Goal: Task Accomplishment & Management: Manage account settings

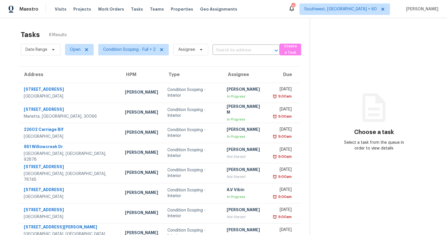
drag, startPoint x: 67, startPoint y: 33, endPoint x: 18, endPoint y: 34, distance: 48.8
click at [18, 34] on section "Tasks 81 Results Date Range Open Condition Scoping - Full + 2 Assignee ​ Create…" at bounding box center [159, 162] width 301 height 271
click at [104, 36] on div "Tasks 81 Results" at bounding box center [165, 34] width 289 height 15
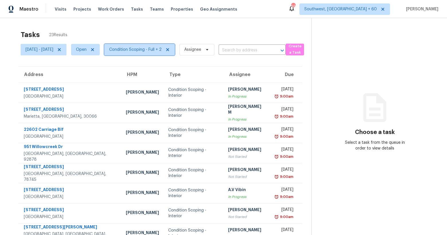
click at [145, 52] on span "Condition Scoping - Full + 2" at bounding box center [135, 50] width 52 height 6
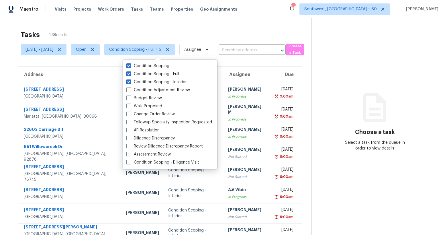
click at [110, 28] on div "Tasks 23 Results" at bounding box center [166, 34] width 291 height 15
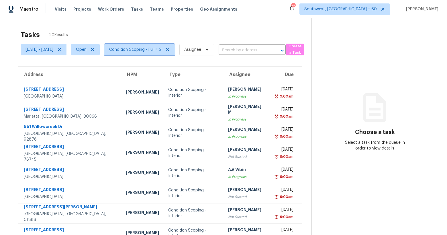
click at [161, 51] on span "Condition Scoping - Full + 2" at bounding box center [135, 50] width 52 height 6
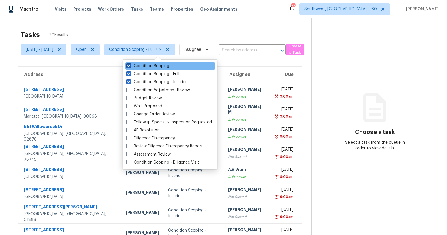
click at [153, 66] on label "Condition Scoping" at bounding box center [147, 66] width 43 height 6
click at [130, 66] on input "Condition Scoping" at bounding box center [128, 65] width 4 height 4
checkbox input "false"
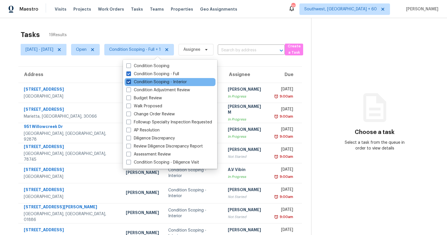
click at [151, 81] on label "Condition Scoping - Interior" at bounding box center [156, 82] width 60 height 6
click at [130, 81] on input "Condition Scoping - Interior" at bounding box center [128, 81] width 4 height 4
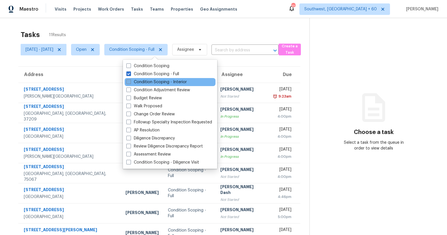
click at [150, 82] on label "Condition Scoping - Interior" at bounding box center [156, 82] width 60 height 6
click at [130, 82] on input "Condition Scoping - Interior" at bounding box center [128, 81] width 4 height 4
checkbox input "true"
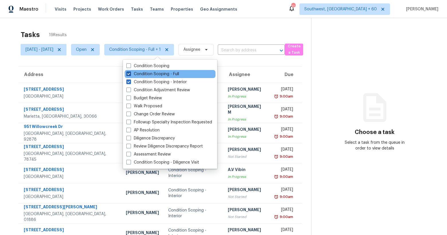
click at [149, 73] on label "Condition Scoping - Full" at bounding box center [152, 74] width 53 height 6
click at [130, 73] on input "Condition Scoping - Full" at bounding box center [128, 73] width 4 height 4
click at [149, 73] on label "Condition Scoping - Full" at bounding box center [152, 74] width 53 height 6
click at [130, 73] on input "Condition Scoping - Full" at bounding box center [128, 73] width 4 height 4
checkbox input "true"
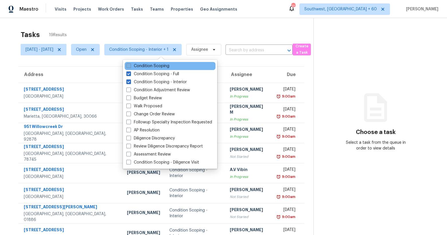
click at [146, 66] on label "Condition Scoping" at bounding box center [147, 66] width 43 height 6
click at [130, 66] on input "Condition Scoping" at bounding box center [128, 65] width 4 height 4
checkbox input "true"
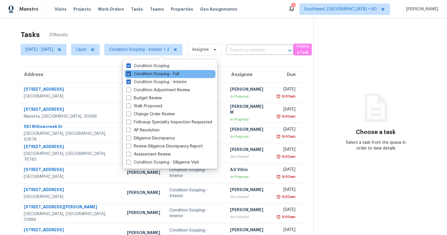
click at [155, 75] on label "Condition Scoping - Full" at bounding box center [152, 74] width 53 height 6
click at [130, 75] on input "Condition Scoping - Full" at bounding box center [128, 73] width 4 height 4
checkbox input "false"
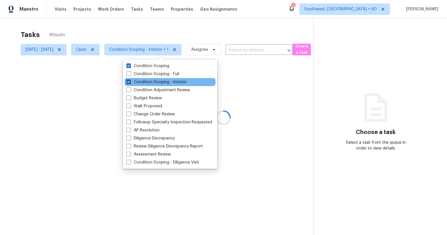
click at [152, 83] on label "Condition Scoping - Interior" at bounding box center [156, 82] width 60 height 6
click at [130, 83] on input "Condition Scoping - Interior" at bounding box center [128, 81] width 4 height 4
checkbox input "false"
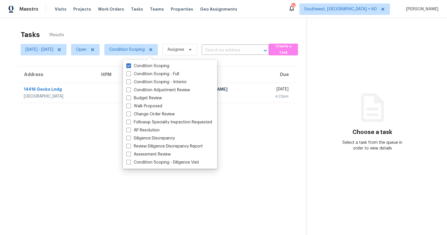
click at [128, 26] on div "Tasks 1 Results Tue, Oct 07 - Tue, Oct 07 Open Condition Scoping Assignee ​ Cre…" at bounding box center [223, 135] width 447 height 235
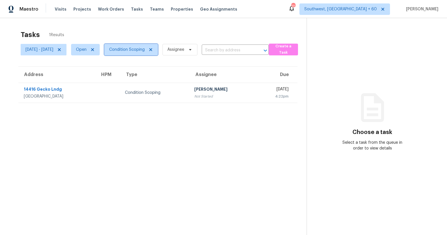
click at [145, 51] on span "Condition Scoping" at bounding box center [127, 50] width 36 height 6
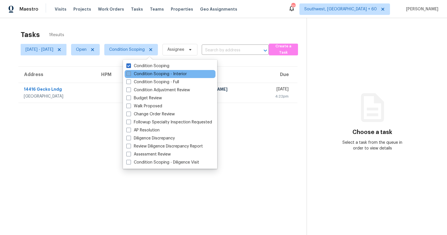
click at [145, 74] on label "Condition Scoping - Interior" at bounding box center [156, 74] width 60 height 6
click at [130, 74] on input "Condition Scoping - Interior" at bounding box center [128, 73] width 4 height 4
checkbox input "true"
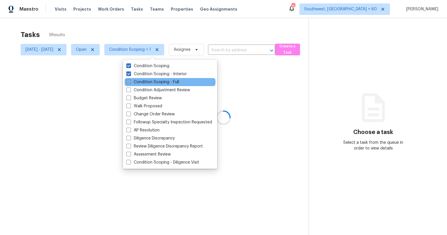
click at [145, 81] on label "Condition Scoping - Full" at bounding box center [152, 82] width 53 height 6
click at [130, 81] on input "Condition Scoping - Full" at bounding box center [128, 81] width 4 height 4
checkbox input "true"
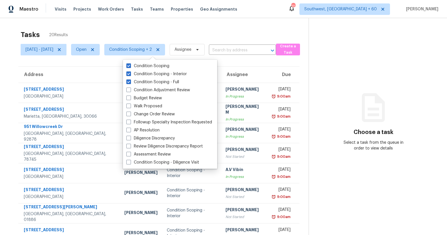
click at [131, 30] on div "Tasks 20 Results" at bounding box center [165, 34] width 288 height 15
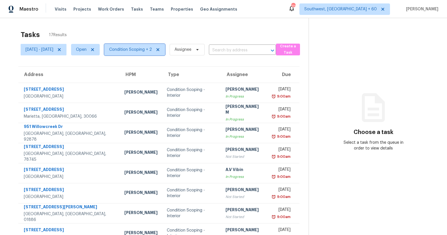
click at [139, 51] on span "Condition Scoping + 2" at bounding box center [130, 50] width 43 height 6
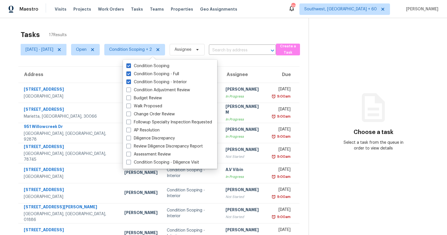
click at [140, 26] on div "Tasks 17 Results Tue, Oct 07 - Tue, Oct 07 Open Condition Scoping + 2 Assignee …" at bounding box center [223, 158] width 447 height 281
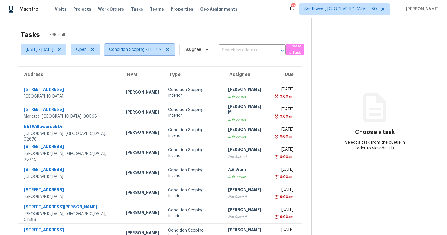
click at [161, 50] on span "Condition Scoping - Full + 2" at bounding box center [135, 50] width 52 height 6
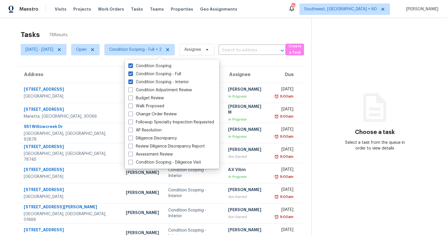
click at [151, 36] on div "Tasks 78 Results" at bounding box center [166, 34] width 291 height 15
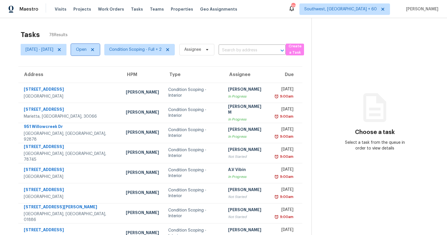
click at [87, 51] on span "Open" at bounding box center [81, 50] width 11 height 6
click at [101, 73] on label "Closed" at bounding box center [105, 74] width 21 height 6
click at [99, 73] on input "Closed" at bounding box center [97, 73] width 4 height 4
checkbox input "true"
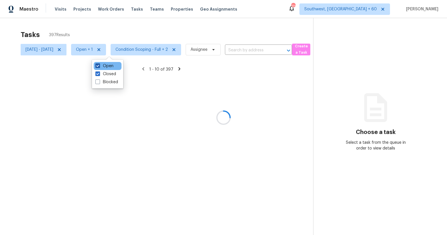
click at [105, 67] on label "Open" at bounding box center [104, 66] width 18 height 6
click at [99, 67] on input "Open" at bounding box center [97, 65] width 4 height 4
checkbox input "false"
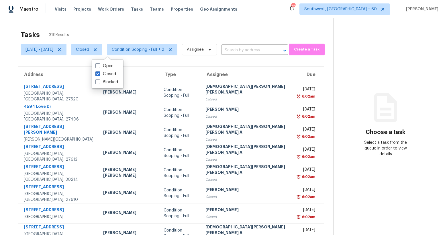
click at [95, 25] on div "Tasks 319 Results Tue, Oct 07 - Wed, Oct 08 Closed Condition Scoping - Full + 2…" at bounding box center [223, 158] width 447 height 281
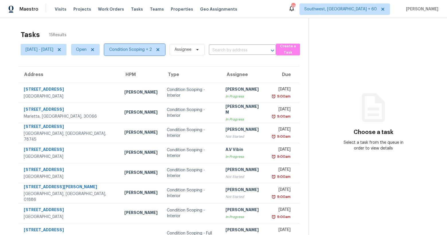
click at [147, 53] on span "Condition Scoping + 2" at bounding box center [134, 49] width 61 height 11
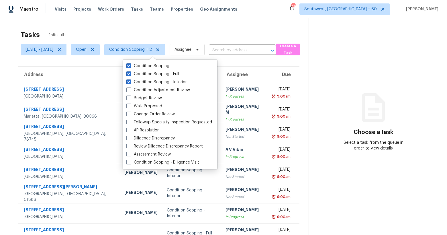
click at [78, 22] on div "Tasks 15 Results Tue, Oct 07 - Tue, Oct 07 Open Condition Scoping + 2 Assignee …" at bounding box center [223, 158] width 447 height 281
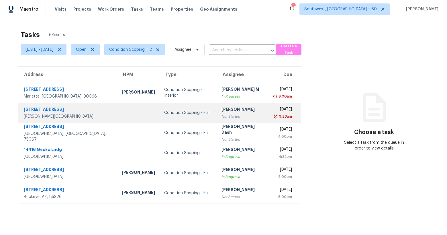
click at [160, 118] on td "Condition Scoping - Full" at bounding box center [188, 113] width 57 height 20
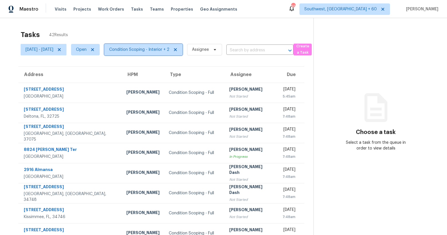
click at [157, 47] on span "Condition Scoping - Interior + 2" at bounding box center [139, 50] width 60 height 6
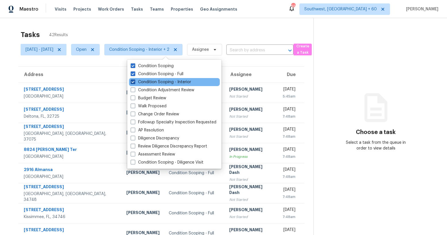
click at [160, 81] on label "Condition Scoping - Interior" at bounding box center [161, 82] width 60 height 6
click at [134, 81] on input "Condition Scoping - Interior" at bounding box center [133, 81] width 4 height 4
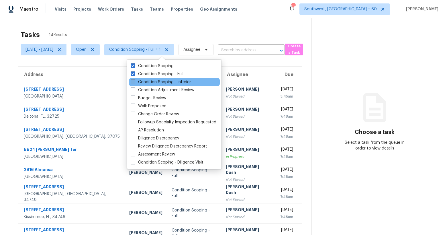
click at [156, 80] on label "Condition Scoping - Interior" at bounding box center [161, 82] width 60 height 6
click at [134, 80] on input "Condition Scoping - Interior" at bounding box center [133, 81] width 4 height 4
checkbox input "true"
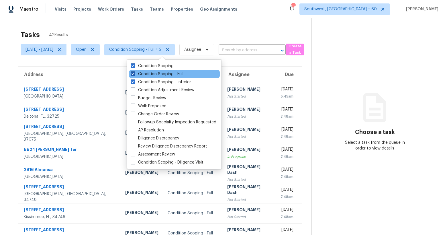
click at [154, 74] on label "Condition Scoping - Full" at bounding box center [157, 74] width 53 height 6
click at [134, 74] on input "Condition Scoping - Full" at bounding box center [133, 73] width 4 height 4
checkbox input "false"
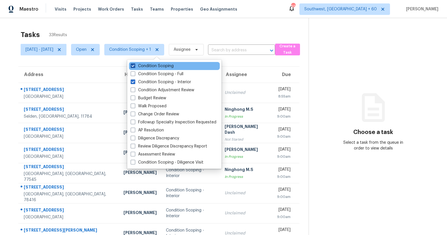
click at [153, 67] on label "Condition Scoping" at bounding box center [152, 66] width 43 height 6
click at [134, 67] on input "Condition Scoping" at bounding box center [133, 65] width 4 height 4
checkbox input "false"
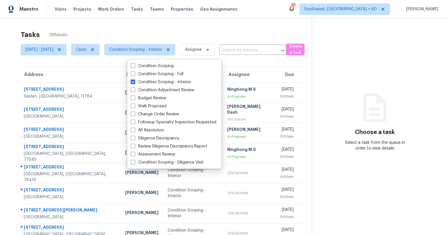
click at [138, 29] on div "Tasks 28 Results" at bounding box center [166, 34] width 291 height 15
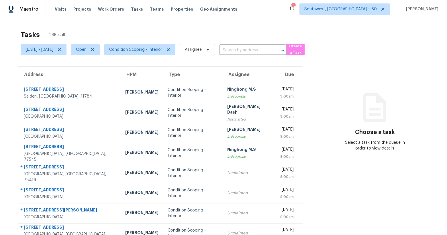
click at [125, 32] on div "Tasks 28 Results" at bounding box center [166, 34] width 291 height 15
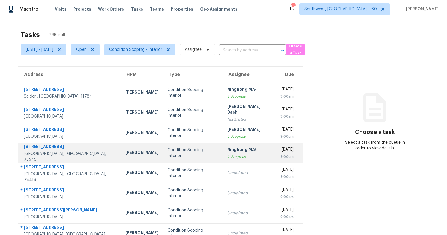
scroll to position [64, 0]
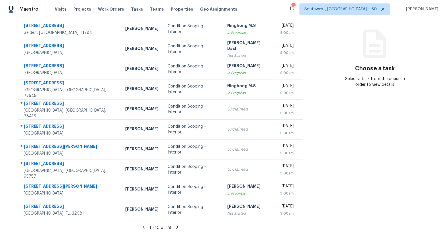
click at [180, 226] on icon at bounding box center [177, 226] width 5 height 5
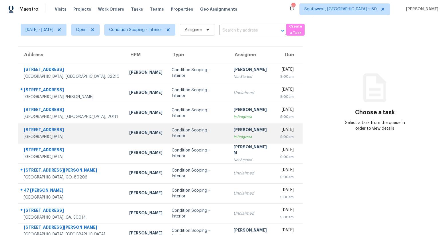
scroll to position [0, 0]
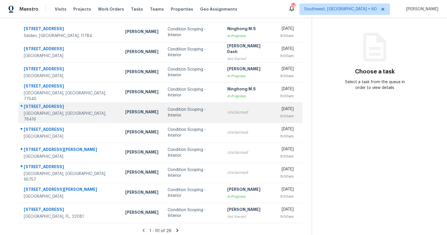
scroll to position [64, 0]
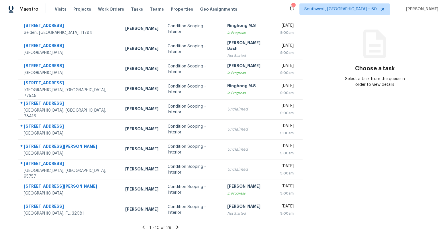
click at [178, 226] on icon at bounding box center [177, 226] width 2 height 3
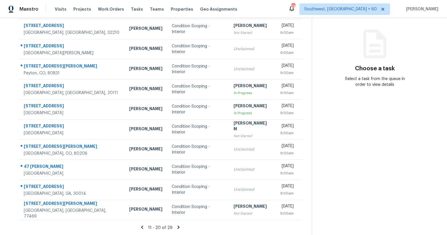
click at [179, 228] on icon at bounding box center [178, 226] width 5 height 5
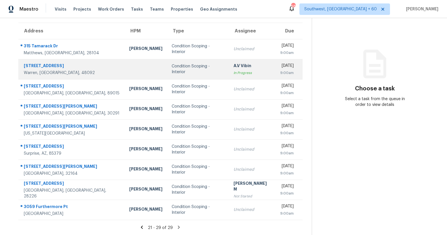
scroll to position [0, 0]
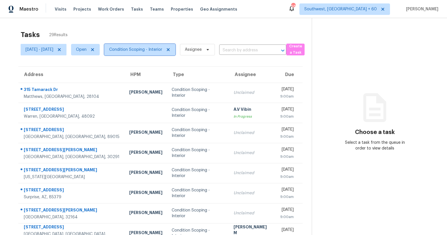
click at [151, 52] on span "Condition Scoping - Interior" at bounding box center [139, 49] width 71 height 11
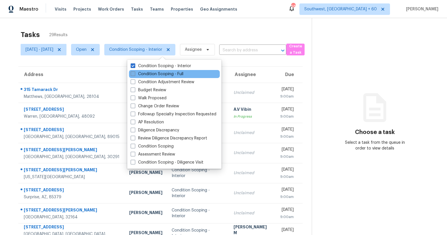
click at [150, 73] on label "Condition Scoping - Full" at bounding box center [157, 74] width 53 height 6
click at [134, 73] on input "Condition Scoping - Full" at bounding box center [133, 73] width 4 height 4
checkbox input "true"
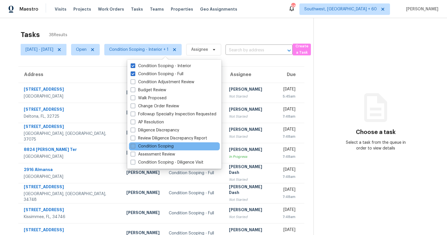
click at [149, 147] on label "Condition Scoping" at bounding box center [152, 146] width 43 height 6
click at [134, 147] on input "Condition Scoping" at bounding box center [133, 145] width 4 height 4
checkbox input "true"
click at [98, 32] on div "Tasks 43 Results" at bounding box center [167, 34] width 293 height 15
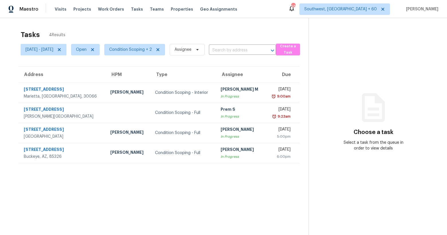
drag, startPoint x: 23, startPoint y: 34, endPoint x: 101, endPoint y: 33, distance: 78.6
click at [101, 33] on div "Tasks 4 Results" at bounding box center [165, 34] width 288 height 15
drag, startPoint x: 22, startPoint y: 33, endPoint x: 81, endPoint y: 36, distance: 59.4
click at [81, 36] on div "Tasks 4 Results" at bounding box center [165, 34] width 288 height 15
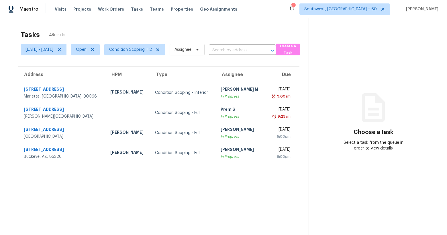
click at [81, 36] on div "Tasks 4 Results" at bounding box center [165, 34] width 288 height 15
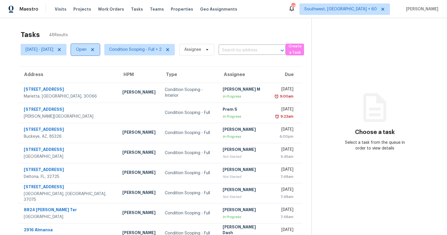
click at [87, 50] on span "Open" at bounding box center [81, 50] width 11 height 6
click at [105, 74] on label "Closed" at bounding box center [105, 74] width 21 height 6
click at [99, 74] on input "Closed" at bounding box center [97, 73] width 4 height 4
checkbox input "true"
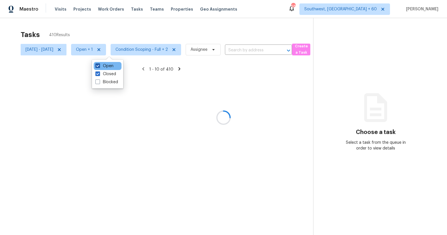
click at [105, 67] on label "Open" at bounding box center [104, 66] width 18 height 6
click at [99, 67] on input "Open" at bounding box center [97, 65] width 4 height 4
checkbox input "false"
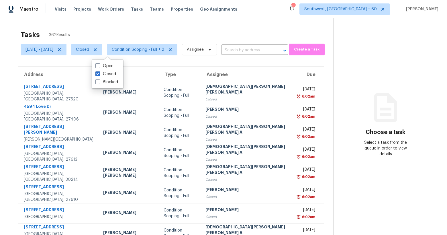
click at [91, 34] on div "Tasks 362 Results" at bounding box center [177, 34] width 313 height 15
click at [51, 50] on span "Tue, Oct 07 - Wed, Oct 08" at bounding box center [40, 50] width 28 height 6
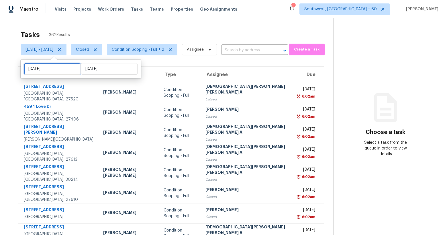
click at [56, 67] on input "Tue, Oct 07" at bounding box center [52, 68] width 56 height 11
select select "9"
select select "2025"
select select "10"
select select "2025"
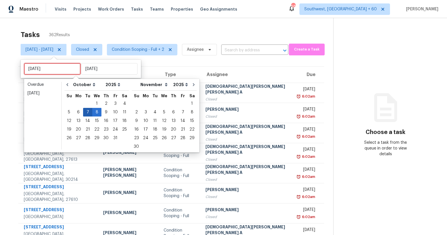
type input "Mon, Oct 06"
click at [95, 113] on div "8" at bounding box center [96, 112] width 9 height 8
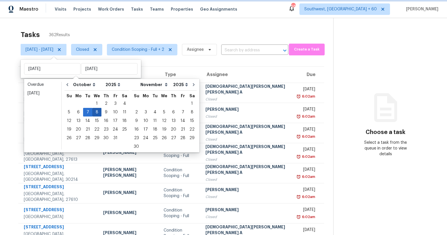
type input "Wed, Oct 08"
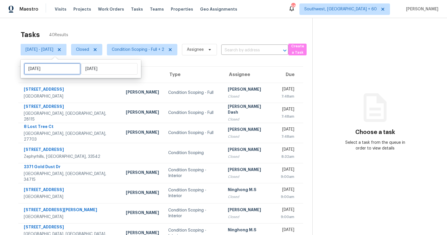
click at [62, 68] on input "Wed, Oct 08" at bounding box center [52, 68] width 56 height 11
select select "9"
select select "2025"
select select "10"
select select "2025"
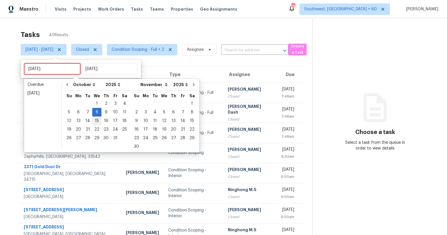
type input "Wed, Oct 15"
type input "Tue, Oct 07"
type input "Wed, Oct 08"
click at [89, 114] on div "7" at bounding box center [87, 112] width 9 height 8
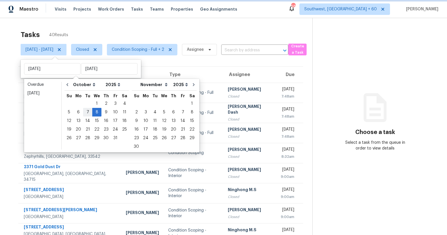
type input "Tue, Oct 07"
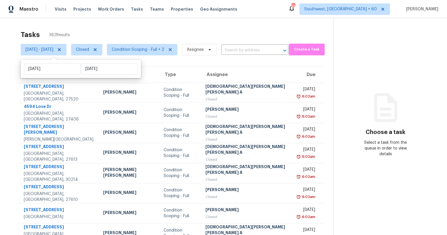
click at [72, 25] on div "Tasks 362 Results Tue, Oct 07 - Wed, Oct 08 Closed Condition Scoping - Full + 2…" at bounding box center [223, 158] width 447 height 281
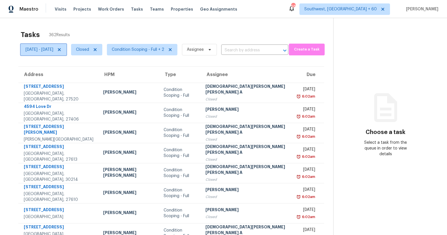
click at [54, 45] on span "Tue, Oct 07 - Wed, Oct 08" at bounding box center [44, 49] width 46 height 11
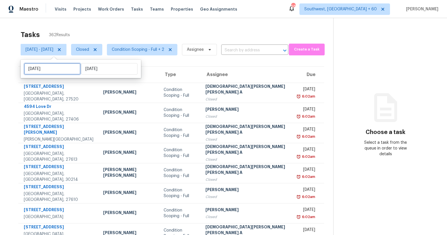
click at [55, 67] on input "Tue, Oct 07" at bounding box center [52, 68] width 56 height 11
select select "9"
select select "2025"
select select "10"
select select "2025"
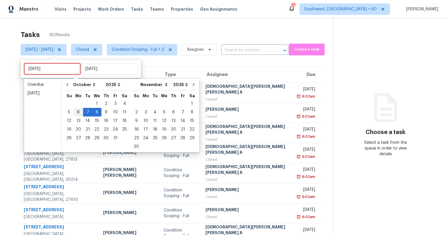
type input "Mon, Oct 06"
click at [96, 112] on div "8" at bounding box center [96, 112] width 9 height 8
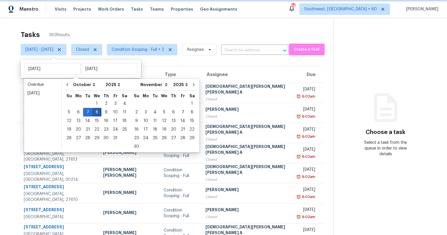
type input "Wed, Oct 08"
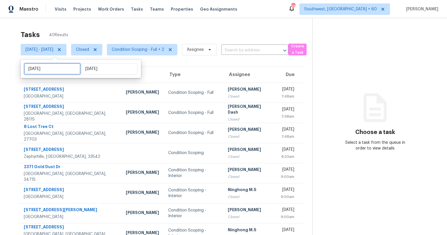
click at [65, 71] on input "[DATE]" at bounding box center [52, 68] width 56 height 11
select select "9"
select select "2025"
select select "10"
select select "2025"
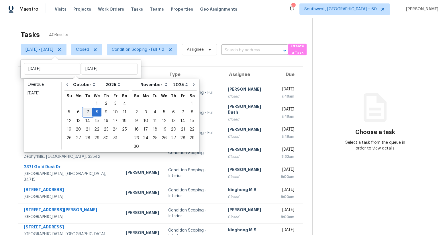
click at [85, 111] on div "7" at bounding box center [87, 112] width 9 height 8
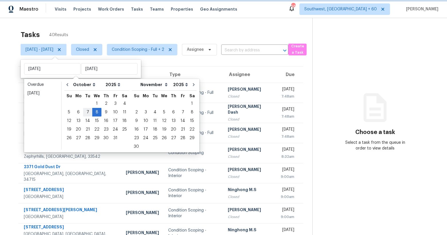
type input "Tue, Oct 07"
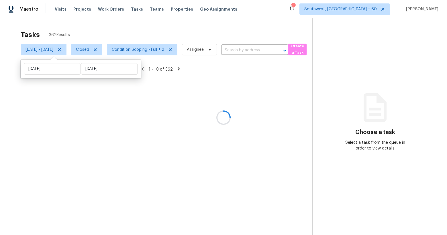
click at [52, 28] on div "Tasks 362 Results" at bounding box center [167, 34] width 292 height 15
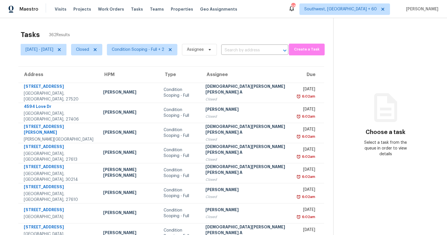
drag, startPoint x: 48, startPoint y: 34, endPoint x: 79, endPoint y: 35, distance: 31.0
click at [79, 35] on div "Tasks 362 Results" at bounding box center [177, 34] width 313 height 15
click at [99, 25] on div "Tasks 362 Results Tue, Oct 07 - Wed, Oct 08 Closed Condition Scoping - Full + 2…" at bounding box center [223, 158] width 447 height 281
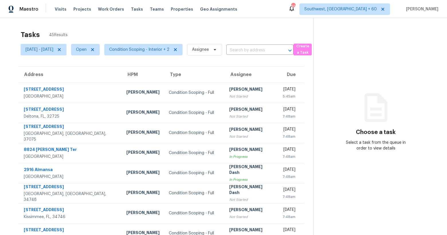
click at [127, 34] on div "Tasks 45 Results" at bounding box center [167, 34] width 293 height 15
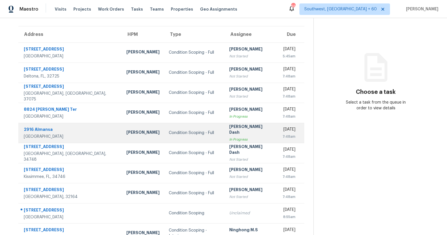
scroll to position [64, 0]
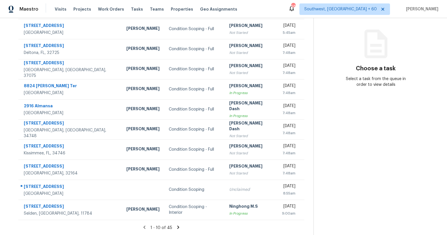
click at [181, 226] on icon at bounding box center [178, 226] width 5 height 5
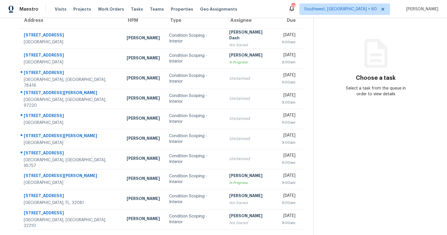
scroll to position [0, 0]
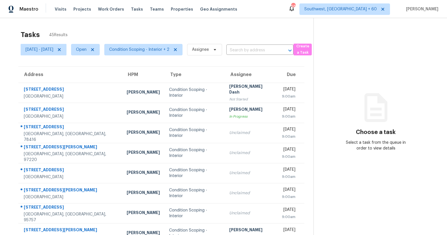
click at [75, 34] on div "Tasks 45 Results" at bounding box center [167, 34] width 293 height 15
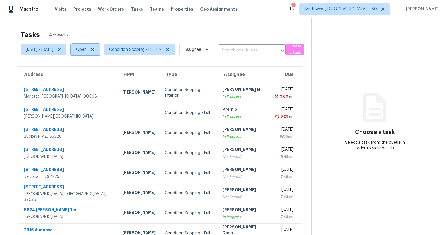
click at [87, 50] on span "Open" at bounding box center [81, 50] width 11 height 6
click at [106, 72] on label "Closed" at bounding box center [105, 74] width 21 height 6
click at [99, 72] on input "Closed" at bounding box center [97, 73] width 4 height 4
checkbox input "true"
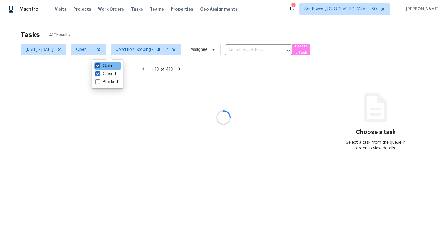
click at [105, 66] on label "Open" at bounding box center [104, 66] width 18 height 6
click at [99, 66] on input "Open" at bounding box center [97, 65] width 4 height 4
checkbox input "false"
click at [79, 31] on div at bounding box center [223, 117] width 447 height 235
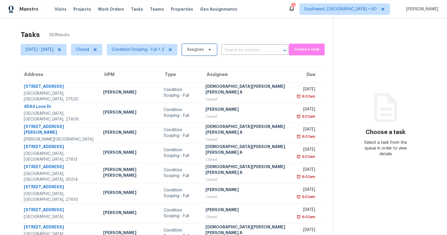
click at [204, 50] on span "Assignee" at bounding box center [195, 50] width 17 height 6
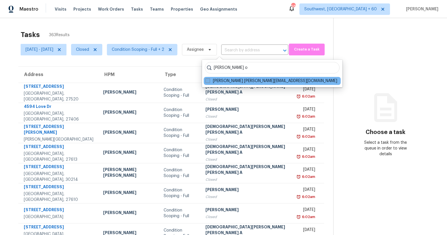
type input "pavithran o"
click at [209, 81] on span at bounding box center [208, 80] width 5 height 5
click at [209, 81] on input "Pavithran Omsekar pavithran.omsekar@opendoor.com" at bounding box center [208, 80] width 4 height 4
checkbox input "true"
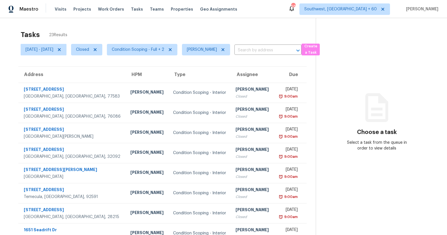
click at [119, 27] on div "Tasks 23 Results Tue, Oct 07 - Wed, Oct 08 Closed Condition Scoping - Full + 2 …" at bounding box center [223, 158] width 447 height 281
click at [224, 50] on icon at bounding box center [223, 49] width 3 height 3
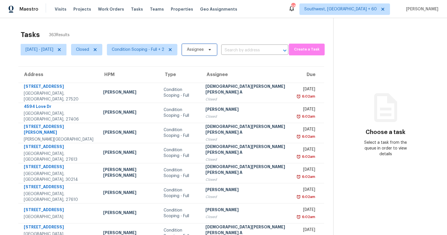
click at [204, 50] on span "Assignee" at bounding box center [195, 50] width 17 height 6
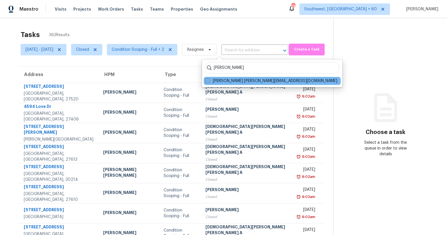
type input "Salma Ansari"
click at [208, 80] on span at bounding box center [208, 80] width 5 height 5
click at [208, 80] on input "Salma Ansari salma.ansari@opendoor.com" at bounding box center [208, 80] width 4 height 4
checkbox input "true"
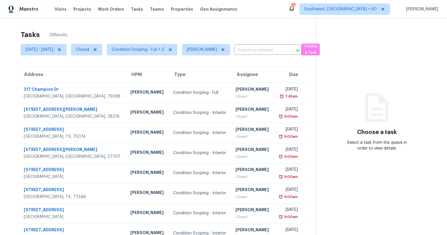
click at [171, 28] on div "Tasks 25 Results" at bounding box center [168, 34] width 295 height 15
click at [53, 51] on span "Tue, Oct 07 - Wed, Oct 08" at bounding box center [40, 50] width 28 height 6
click at [149, 31] on div "Tasks 25 Results" at bounding box center [168, 34] width 295 height 15
click at [224, 49] on icon at bounding box center [223, 49] width 3 height 3
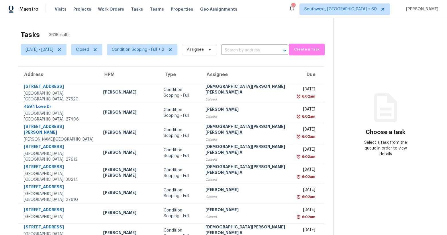
click at [163, 30] on div "Tasks 363 Results" at bounding box center [177, 34] width 313 height 15
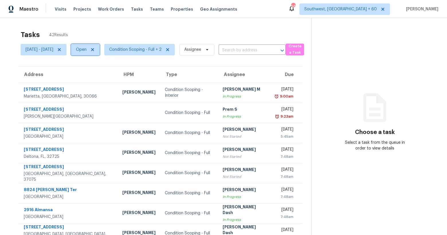
click at [87, 50] on span "Open" at bounding box center [81, 50] width 11 height 6
click at [104, 75] on label "Closed" at bounding box center [105, 74] width 21 height 6
click at [99, 75] on input "Closed" at bounding box center [97, 73] width 4 height 4
checkbox input "true"
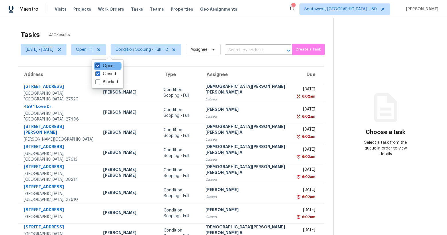
click at [104, 66] on label "Open" at bounding box center [104, 66] width 18 height 6
click at [99, 66] on input "Open" at bounding box center [97, 65] width 4 height 4
checkbox input "false"
click at [97, 30] on div "Tasks 368 Results" at bounding box center [177, 34] width 313 height 15
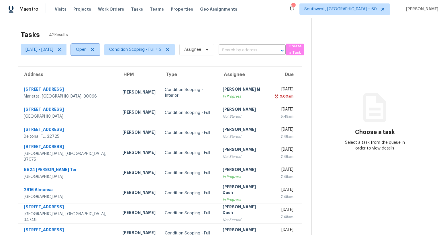
click at [98, 52] on span "Open" at bounding box center [85, 49] width 29 height 11
click at [104, 74] on label "Closed" at bounding box center [105, 74] width 21 height 6
click at [99, 74] on input "Closed" at bounding box center [97, 73] width 4 height 4
checkbox input "true"
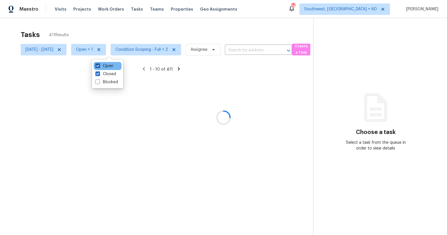
click at [108, 67] on label "Open" at bounding box center [104, 66] width 18 height 6
click at [99, 67] on input "Open" at bounding box center [97, 65] width 4 height 4
checkbox input "false"
click at [95, 36] on div at bounding box center [223, 117] width 447 height 235
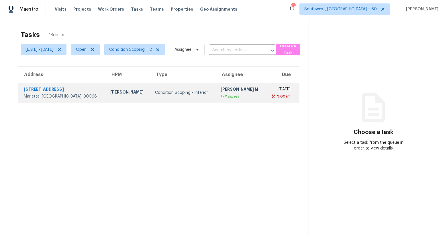
click at [151, 99] on td "Condition Scoping - Interior" at bounding box center [183, 93] width 65 height 20
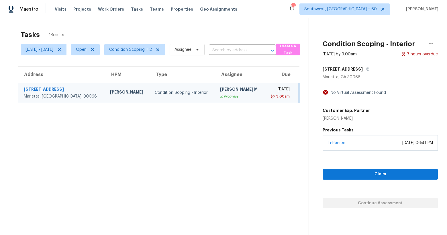
click at [89, 32] on div "Tasks 1 Results" at bounding box center [165, 34] width 288 height 15
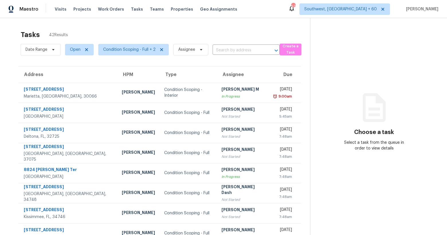
drag, startPoint x: 67, startPoint y: 36, endPoint x: 17, endPoint y: 32, distance: 50.6
click at [17, 32] on section "Tasks 42 Results Date Range Open Condition Scoping - Full + 2 Assignee ​ Create…" at bounding box center [159, 162] width 301 height 271
drag, startPoint x: 68, startPoint y: 35, endPoint x: 22, endPoint y: 32, distance: 46.0
click at [22, 32] on div "Tasks 42 Results" at bounding box center [166, 34] width 290 height 15
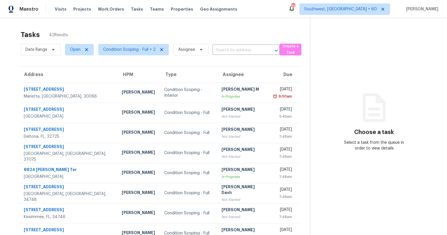
click at [22, 32] on h2 "Tasks" at bounding box center [30, 35] width 19 height 6
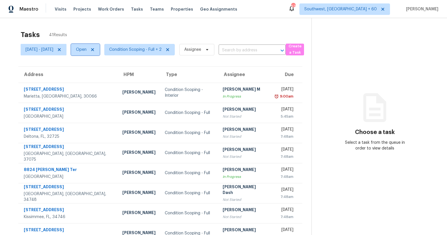
click at [87, 51] on span "Open" at bounding box center [81, 50] width 11 height 6
click at [103, 73] on label "Closed" at bounding box center [105, 74] width 21 height 6
click at [99, 73] on input "Closed" at bounding box center [97, 73] width 4 height 4
checkbox input "true"
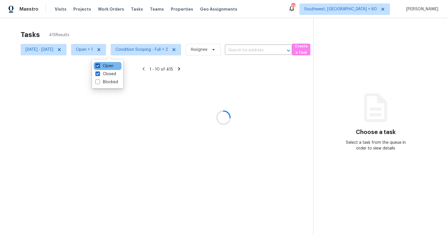
click at [107, 66] on label "Open" at bounding box center [104, 66] width 18 height 6
click at [99, 66] on input "Open" at bounding box center [97, 65] width 4 height 4
checkbox input "false"
click at [84, 27] on div at bounding box center [223, 117] width 447 height 235
